Goal: Information Seeking & Learning: Learn about a topic

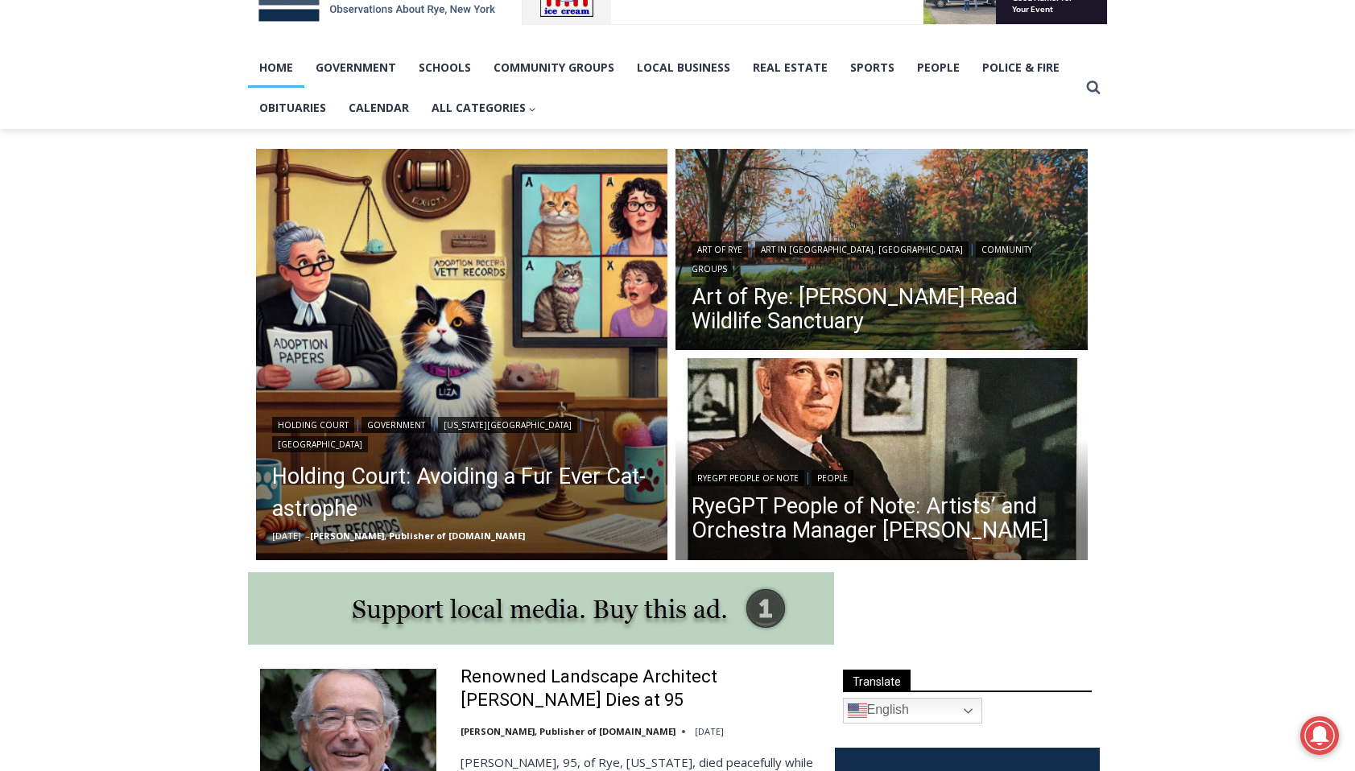
scroll to position [333, 0]
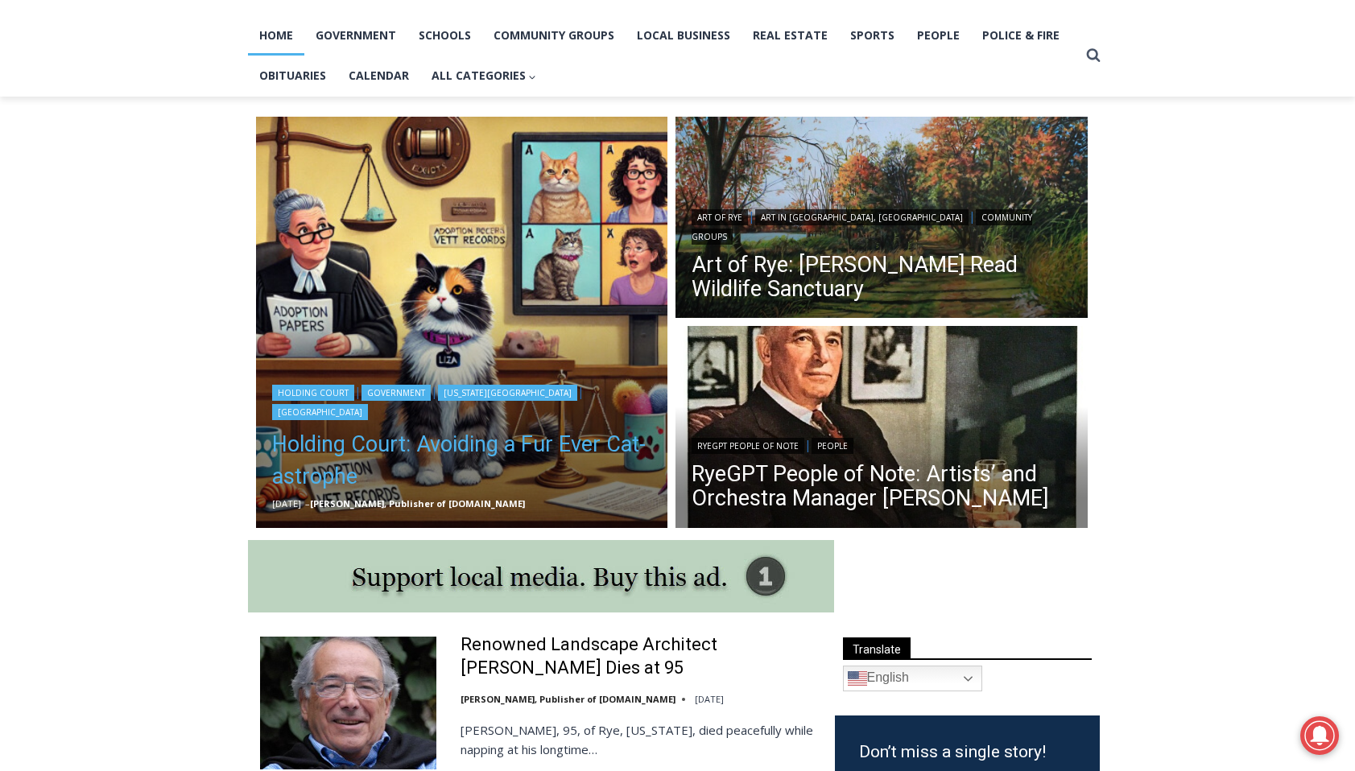
click at [440, 445] on link "Holding Court: Avoiding a Fur Ever Cat-astrophe" at bounding box center [462, 460] width 380 height 64
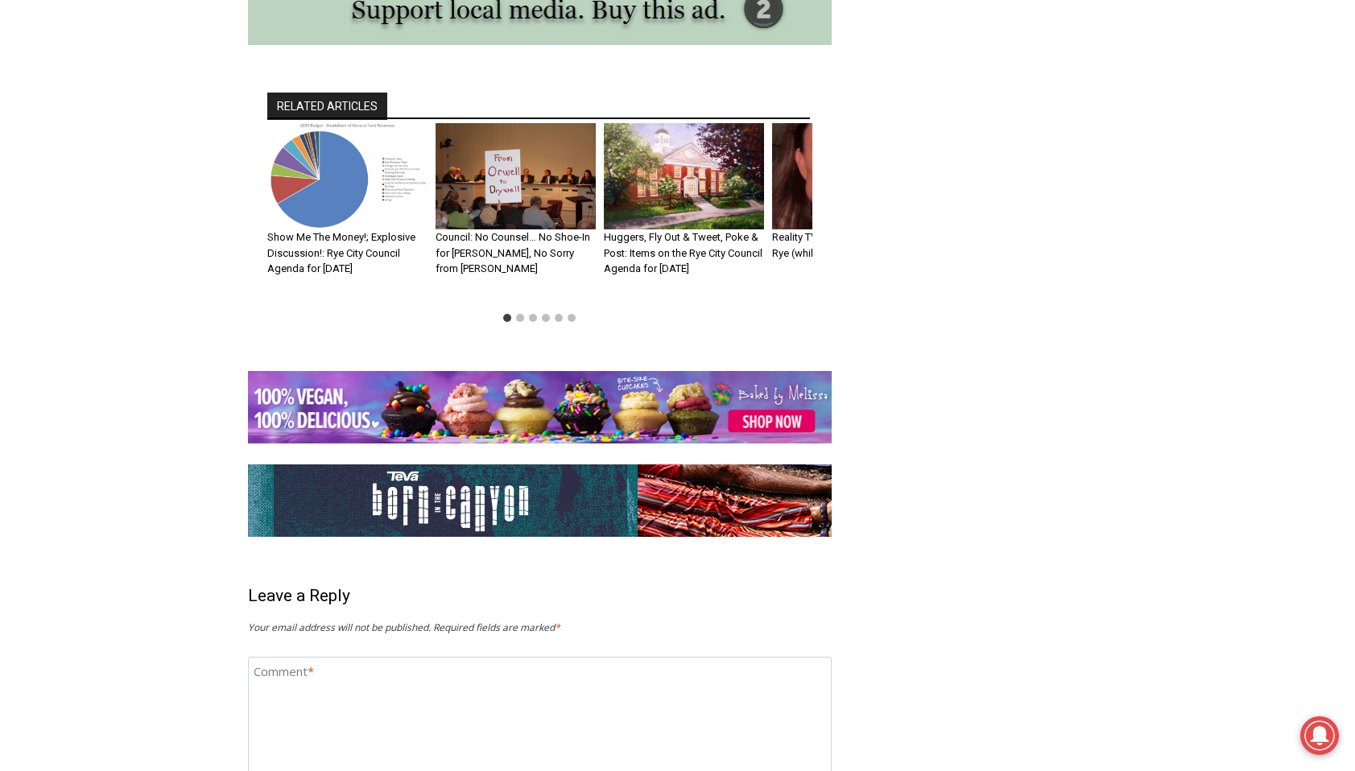
scroll to position [3403, 0]
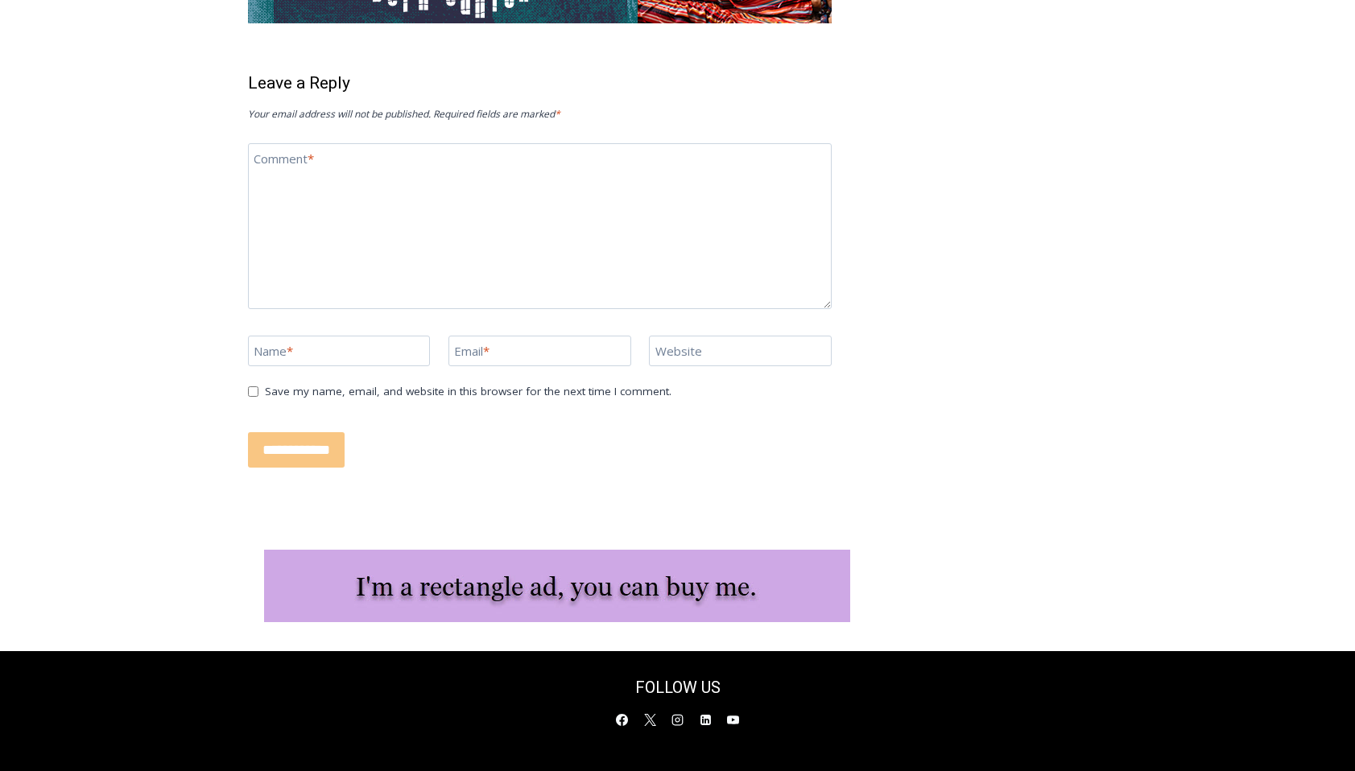
scroll to position [3403, 0]
